Goal: Find specific page/section: Find specific page/section

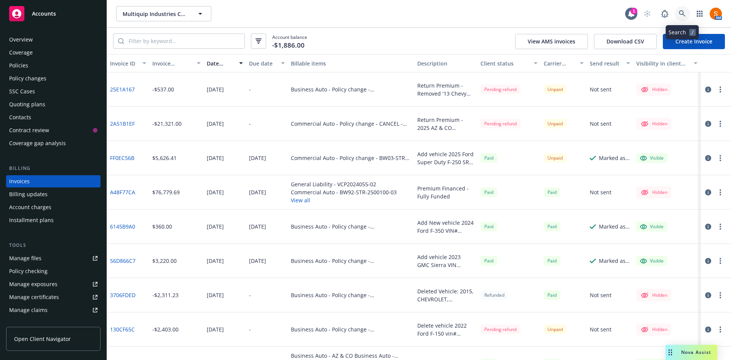
click at [680, 12] on icon at bounding box center [682, 13] width 7 height 7
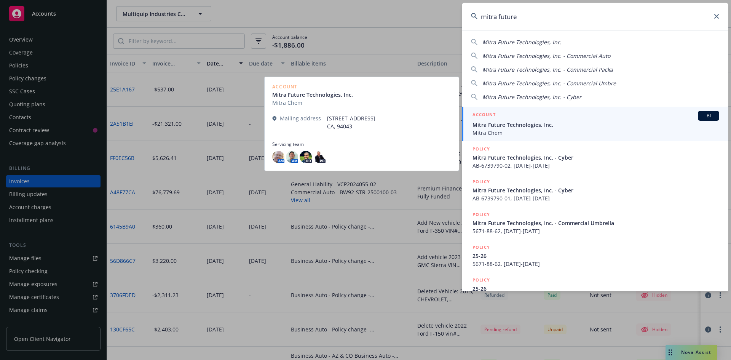
type input "mitra future"
click at [547, 119] on div "ACCOUNT BI" at bounding box center [596, 116] width 247 height 10
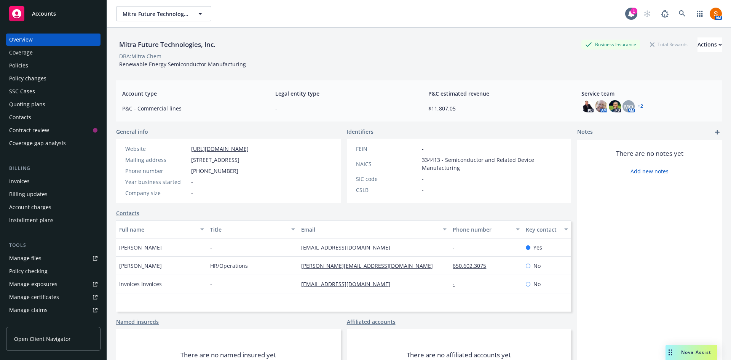
click at [43, 69] on div "Policies" at bounding box center [53, 65] width 88 height 12
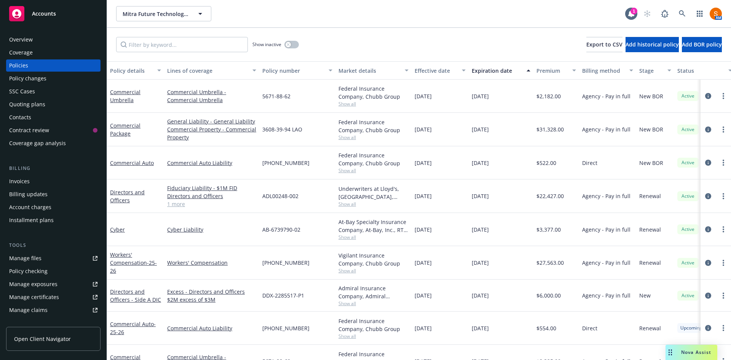
scroll to position [62, 0]
